Goal: Information Seeking & Learning: Learn about a topic

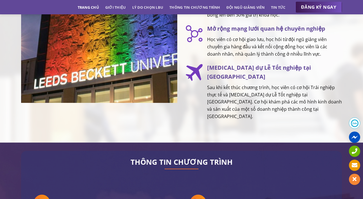
scroll to position [918, 0]
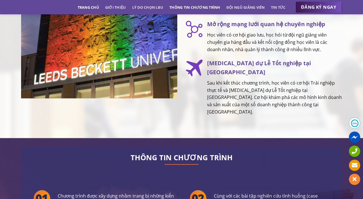
click at [189, 6] on link "Thông tin chương trình" at bounding box center [194, 7] width 51 height 10
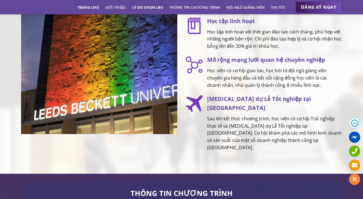
scroll to position [873, 0]
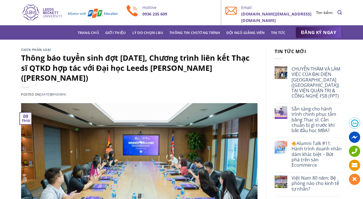
click at [49, 13] on img at bounding box center [69, 13] width 97 height 18
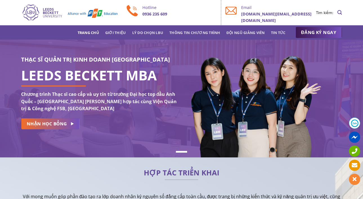
click at [197, 38] on div "Trang chủ Giới thiệu Lý do chọn LBU Thông tin chương trình Đội ngũ giảng viên T…" at bounding box center [181, 32] width 329 height 11
click at [193, 32] on link "Thông tin chương trình" at bounding box center [194, 33] width 51 height 10
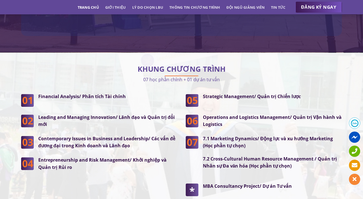
scroll to position [1412, 0]
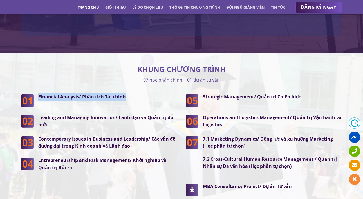
drag, startPoint x: 37, startPoint y: 84, endPoint x: 138, endPoint y: 89, distance: 100.6
click at [138, 93] on div "Financial Analysis/ Phân tích Tài chính" at bounding box center [105, 100] width 143 height 14
click at [142, 76] on p "07 học phần chính + 01 dự án tư vấn" at bounding box center [181, 80] width 321 height 8
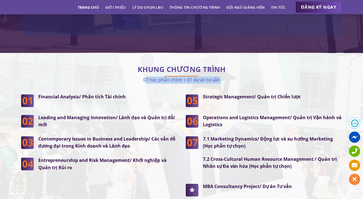
drag, startPoint x: 142, startPoint y: 69, endPoint x: 219, endPoint y: 74, distance: 77.8
click at [219, 74] on div "KHUNG CHƯƠNG TRÌNH 07 học phần chính + 01 dự án tư vấn Financial Analysis/ Phân…" at bounding box center [181, 137] width 321 height 151
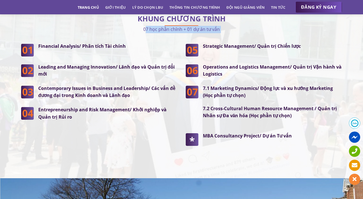
scroll to position [1463, 0]
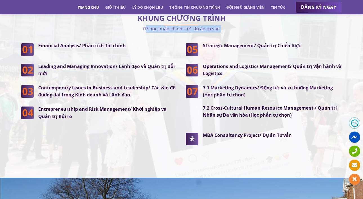
copy div "07 học phần chính + 01 dự án tư vấn"
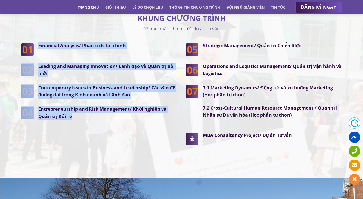
drag, startPoint x: 38, startPoint y: 33, endPoint x: 94, endPoint y: 108, distance: 94.1
click at [94, 108] on div "Financial Analysis/ Phân tích Tài chính Leading and Managing Innovation/ Lãnh đ…" at bounding box center [99, 81] width 156 height 78
copy div "Financial Analysis/ Phân tích Tài chính Leading and Managing Innovation/ Lãnh đ…"
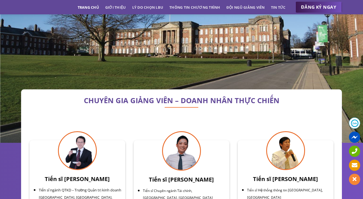
scroll to position [1649, 0]
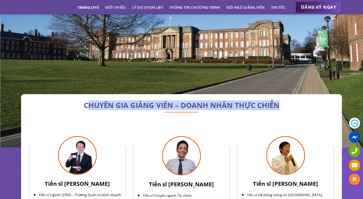
copy h2 "HUYÊN GIA GIẢNG VIÊN – DOANH NHÂN THỰC CHIẾN"
drag, startPoint x: 87, startPoint y: 94, endPoint x: 280, endPoint y: 91, distance: 193.3
click at [280, 103] on h2 "CHUYÊN GIA GIẢNG VIÊN – DOANH NHÂN THỰC CHIẾN" at bounding box center [182, 106] width 304 height 6
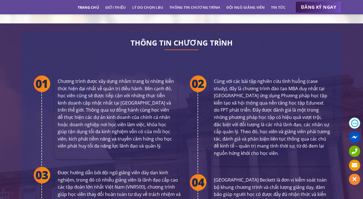
scroll to position [1028, 0]
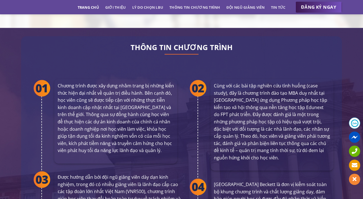
click at [97, 92] on p "Chương trình được xây dựng nhằm trang bị những kiến thức hiện đại nhất về quản …" at bounding box center [116, 118] width 116 height 72
click at [88, 89] on p "Chương trình được xây dựng nhằm trang bị những kiến thức hiện đại nhất về quản …" at bounding box center [116, 118] width 116 height 72
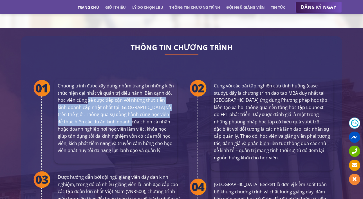
drag, startPoint x: 88, startPoint y: 89, endPoint x: 112, endPoint y: 109, distance: 31.2
click at [112, 109] on p "Chương trình được xây dựng nhằm trang bị những kiến thức hiện đại nhất về quản …" at bounding box center [116, 118] width 116 height 72
click at [119, 102] on p "Chương trình được xây dựng nhằm trang bị những kiến thức hiện đại nhất về quản …" at bounding box center [116, 118] width 116 height 72
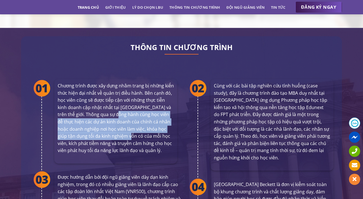
drag, startPoint x: 119, startPoint y: 102, endPoint x: 118, endPoint y: 127, distance: 25.1
click at [118, 127] on p "Chương trình được xây dựng nhằm trang bị những kiến thức hiện đại nhất về quản …" at bounding box center [116, 118] width 116 height 72
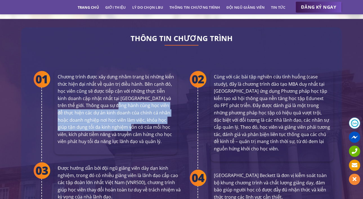
scroll to position [1042, 0]
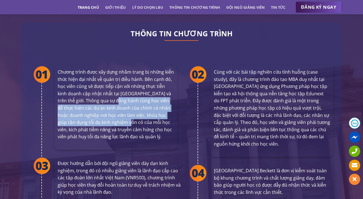
click at [71, 90] on p "Chương trình được xây dựng nhằm trang bị những kiến thức hiện đại nhất về quản …" at bounding box center [116, 105] width 116 height 72
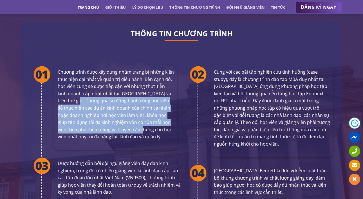
drag, startPoint x: 71, startPoint y: 90, endPoint x: 130, endPoint y: 115, distance: 64.8
click at [130, 115] on p "Chương trình được xây dựng nhằm trang bị những kiến thức hiện đại nhất về quản …" at bounding box center [116, 105] width 116 height 72
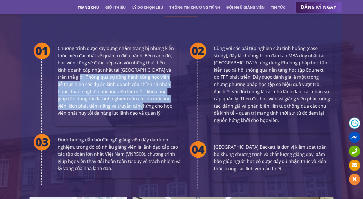
scroll to position [1066, 0]
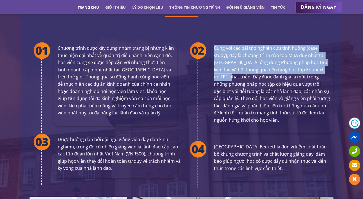
drag, startPoint x: 214, startPoint y: 37, endPoint x: 224, endPoint y: 67, distance: 31.1
click at [224, 67] on p "Cùng với các bài tập nghiên cứu tình huống (case study), đây là chương trình đà…" at bounding box center [272, 84] width 116 height 79
copy p "Cùng với các bài tập nghiên cứu tình huống (case study), đây là chương trình đà…"
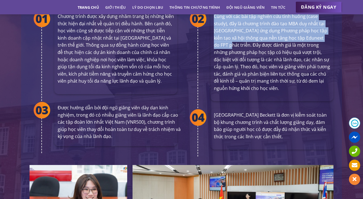
scroll to position [1102, 0]
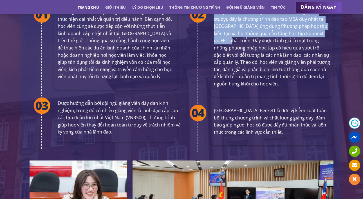
click at [76, 100] on p "Được hướng dẫn bởi đội ngũ giảng viên dày dạn kinh nghiệm, trong đó có nhiều gi…" at bounding box center [119, 118] width 123 height 36
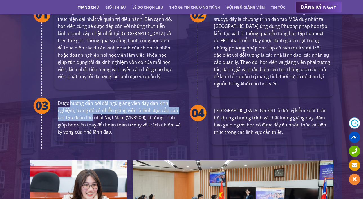
drag, startPoint x: 76, startPoint y: 91, endPoint x: 88, endPoint y: 105, distance: 17.7
click at [88, 105] on p "Được hướng dẫn bởi đội ngũ giảng viên dày dạn kinh nghiệm, trong đó có nhiều gi…" at bounding box center [119, 118] width 123 height 36
click at [109, 100] on p "Được hướng dẫn bởi đội ngũ giảng viên dày dạn kinh nghiệm, trong đó có nhiều gi…" at bounding box center [119, 118] width 123 height 36
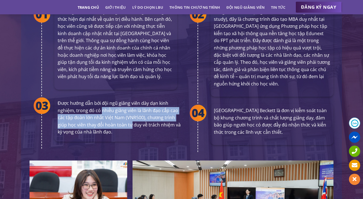
drag, startPoint x: 109, startPoint y: 98, endPoint x: 130, endPoint y: 113, distance: 25.4
click at [130, 113] on p "Được hướng dẫn bởi đội ngũ giảng viên dày dạn kinh nghiệm, trong đó có nhiều gi…" at bounding box center [119, 118] width 123 height 36
click at [104, 103] on p "Được hướng dẫn bởi đội ngũ giảng viên dày dạn kinh nghiệm, trong đó có nhiều gi…" at bounding box center [119, 118] width 123 height 36
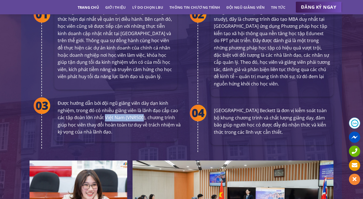
drag, startPoint x: 104, startPoint y: 103, endPoint x: 129, endPoint y: 109, distance: 26.6
click at [129, 109] on p "Được hướng dẫn bởi đội ngũ giảng viên dày dạn kinh nghiệm, trong đó có nhiều gi…" at bounding box center [119, 118] width 123 height 36
click at [130, 106] on p "Được hướng dẫn bởi đội ngũ giảng viên dày dạn kinh nghiệm, trong đó có nhiều gi…" at bounding box center [119, 118] width 123 height 36
drag, startPoint x: 130, startPoint y: 106, endPoint x: 144, endPoint y: 107, distance: 13.6
click at [144, 107] on p "Được hướng dẫn bởi đội ngũ giảng viên dày dạn kinh nghiệm, trong đó có nhiều gi…" at bounding box center [119, 118] width 123 height 36
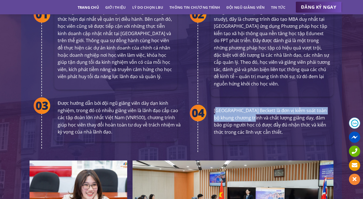
drag, startPoint x: 215, startPoint y: 97, endPoint x: 251, endPoint y: 104, distance: 36.3
click at [251, 107] on p "[GEOGRAPHIC_DATA] Beckett là đơn vị kiểm soát toàn bộ khung chương trình và chấ…" at bounding box center [272, 121] width 116 height 29
click at [214, 107] on p "[GEOGRAPHIC_DATA] Beckett là đơn vị kiểm soát toàn bộ khung chương trình và chấ…" at bounding box center [272, 121] width 116 height 29
drag, startPoint x: 214, startPoint y: 99, endPoint x: 309, endPoint y: 108, distance: 94.7
click at [309, 108] on p "[GEOGRAPHIC_DATA] Beckett là đơn vị kiểm soát toàn bộ khung chương trình và chấ…" at bounding box center [272, 121] width 116 height 29
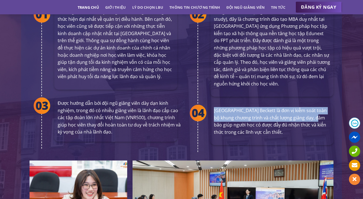
copy p "Trường Đại học Leeds Beckett là đơn vị kiểm soát toàn bộ khung chương trình và …"
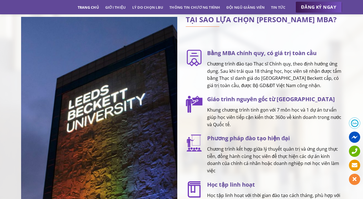
scroll to position [718, 0]
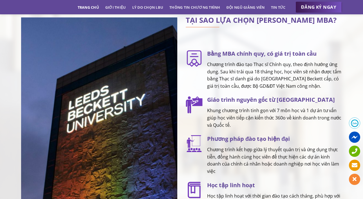
click at [209, 69] on p "Chương trình đào tạo Thạc sĩ Chính quy, theo định hướng ứng dụng. Sau khi trải …" at bounding box center [274, 75] width 135 height 29
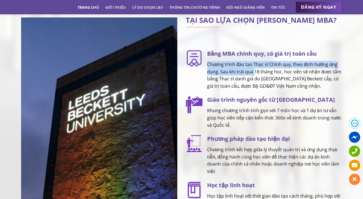
drag, startPoint x: 209, startPoint y: 69, endPoint x: 253, endPoint y: 74, distance: 44.3
click at [253, 74] on p "Chương trình đào tạo Thạc sĩ Chính quy, theo định hướng ứng dụng. Sau khi trải …" at bounding box center [274, 75] width 135 height 29
click at [221, 76] on p "Chương trình đào tạo Thạc sĩ Chính quy, theo định hướng ứng dụng. Sau khi trải …" at bounding box center [274, 75] width 135 height 29
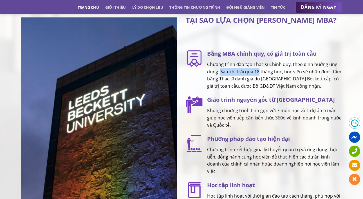
drag, startPoint x: 221, startPoint y: 76, endPoint x: 257, endPoint y: 78, distance: 36.4
click at [257, 78] on p "Chương trình đào tạo Thạc sĩ Chính quy, theo định hướng ứng dụng. Sau khi trải …" at bounding box center [274, 75] width 135 height 29
click at [294, 80] on p "Chương trình đào tạo Thạc sĩ Chính quy, theo định hướng ứng dụng. Sau khi trải …" at bounding box center [274, 75] width 135 height 29
click at [284, 77] on p "Chương trình đào tạo Thạc sĩ Chính quy, theo định hướng ứng dụng. Sau khi trải …" at bounding box center [274, 75] width 135 height 29
drag, startPoint x: 284, startPoint y: 77, endPoint x: 318, endPoint y: 88, distance: 35.9
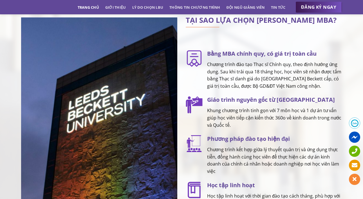
click at [318, 88] on p "Chương trình đào tạo Thạc sĩ Chính quy, theo định hướng ứng dụng. Sau khi trải …" at bounding box center [274, 75] width 135 height 29
copy p "học viên sẽ nhận được tấm bằng Thạc sĩ danh giá do Trường Đại học Leeds Beckett…"
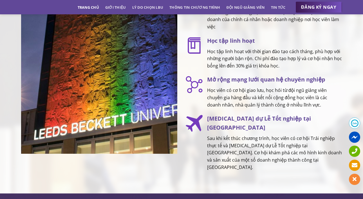
scroll to position [869, 0]
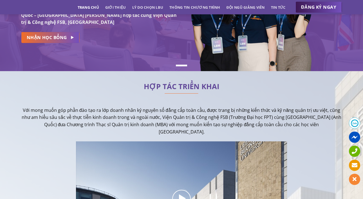
scroll to position [87, 0]
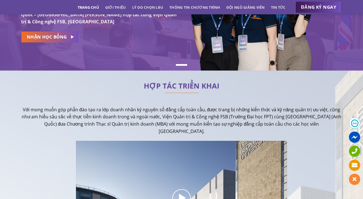
click at [61, 111] on p "Với mong muốn góp phần đào tạo ra lớp doanh nhân kỷ nguyên số đẳng cấp toàn cầu…" at bounding box center [181, 120] width 321 height 29
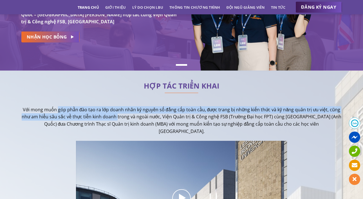
drag, startPoint x: 61, startPoint y: 111, endPoint x: 122, endPoint y: 118, distance: 62.1
click at [122, 118] on p "Với mong muốn góp phần đào tạo ra lớp doanh nhân kỷ nguyên số đẳng cấp toàn cầu…" at bounding box center [181, 120] width 321 height 29
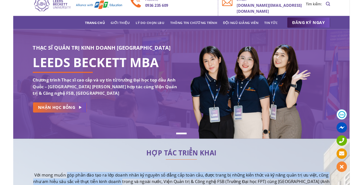
scroll to position [9, 0]
